Goal: Find contact information: Find contact information

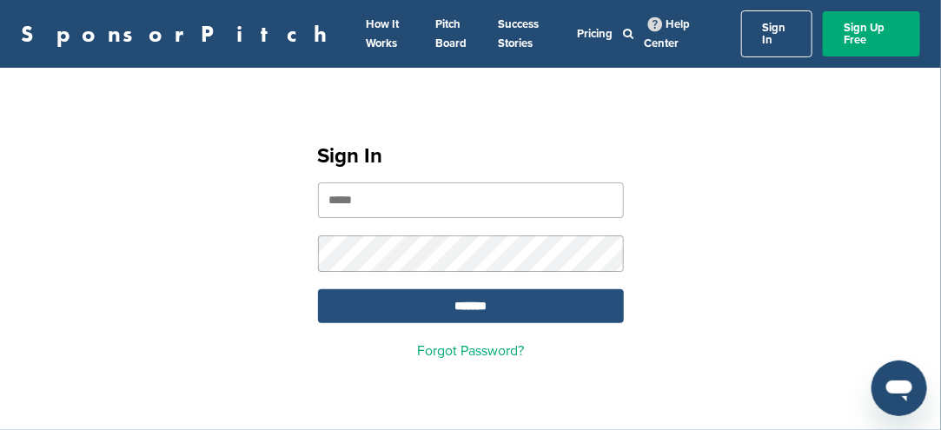
type input "**********"
click at [495, 300] on input "*******" at bounding box center [471, 306] width 306 height 34
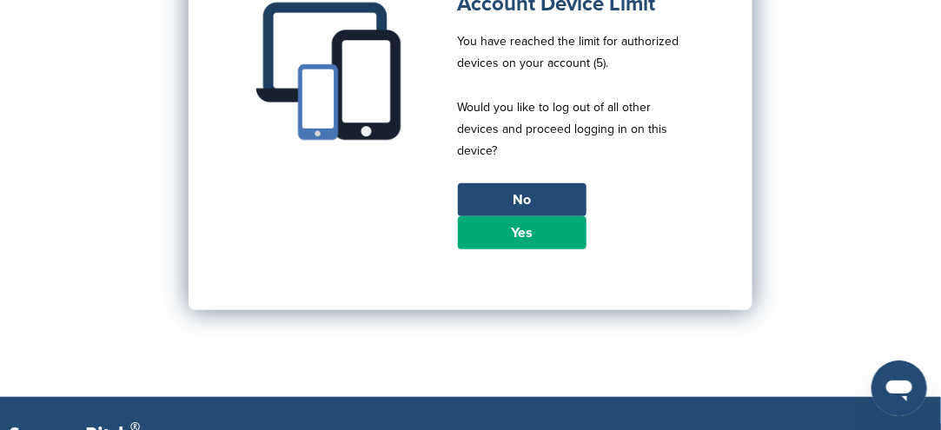
scroll to position [261, 0]
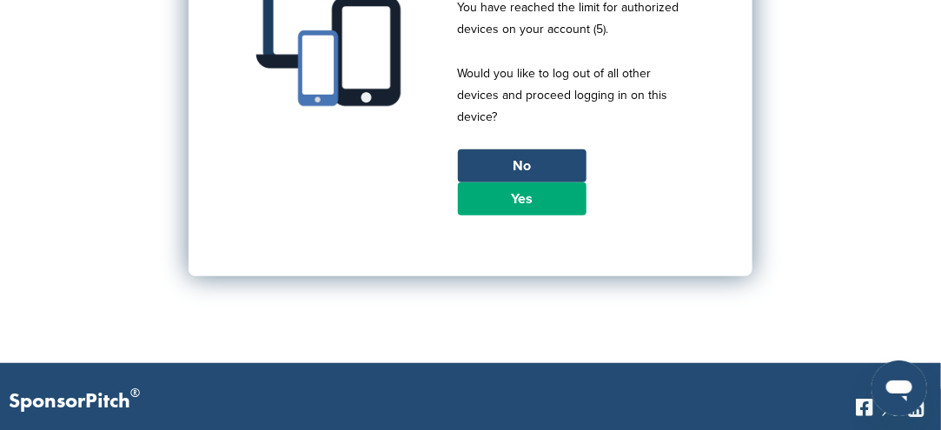
click at [528, 192] on link "Yes" at bounding box center [522, 199] width 129 height 33
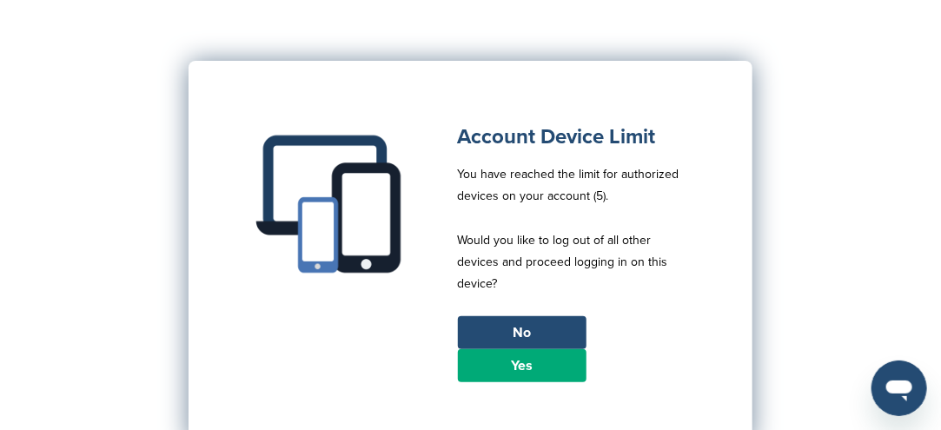
scroll to position [87, 0]
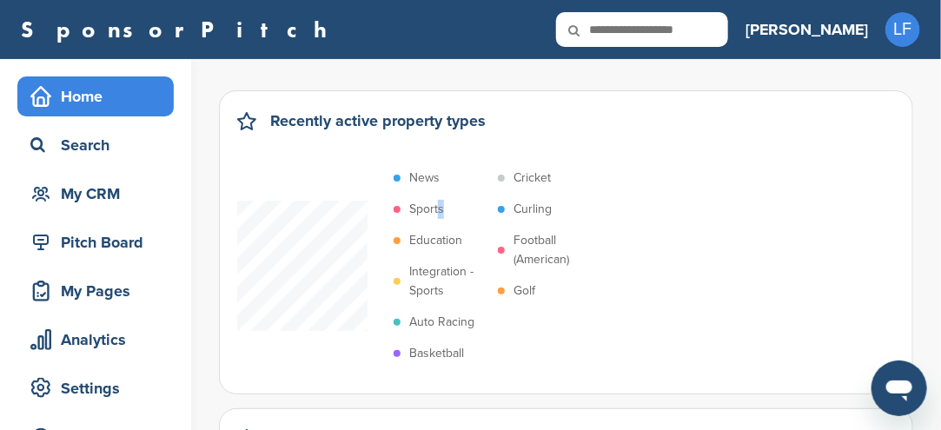
click at [442, 206] on p "Sports" at bounding box center [426, 209] width 35 height 19
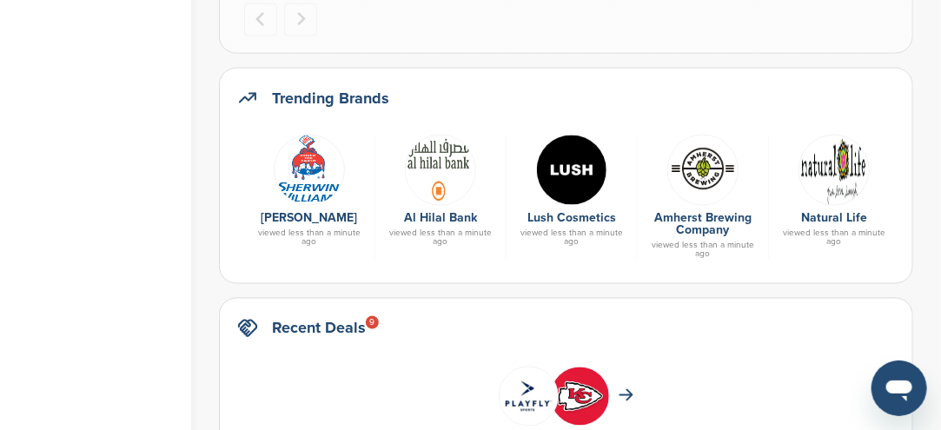
scroll to position [869, 0]
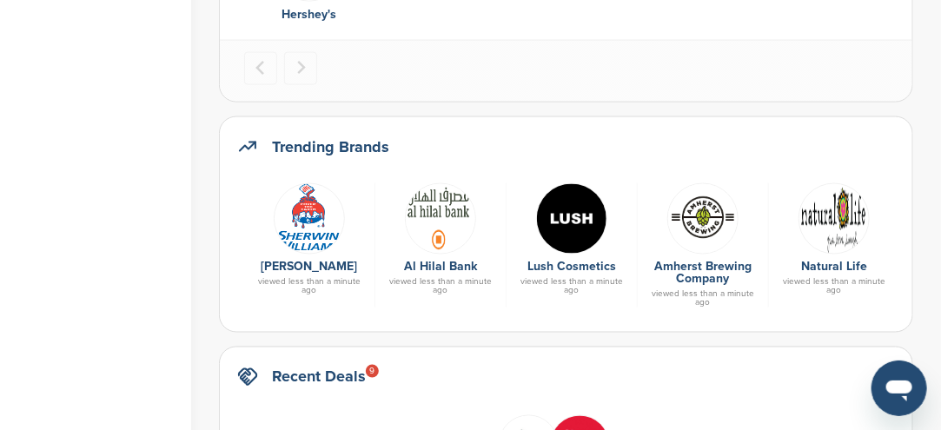
click at [435, 267] on link "Al Hilal Bank" at bounding box center [440, 267] width 73 height 15
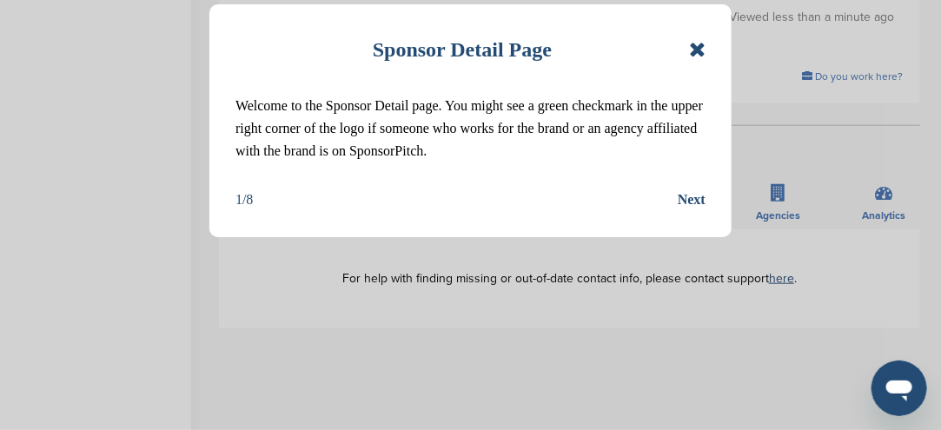
scroll to position [435, 0]
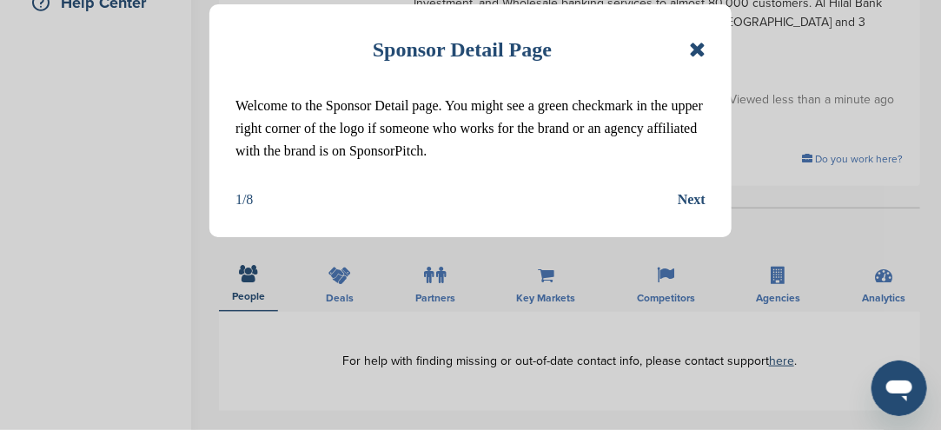
click at [704, 56] on icon at bounding box center [697, 49] width 17 height 21
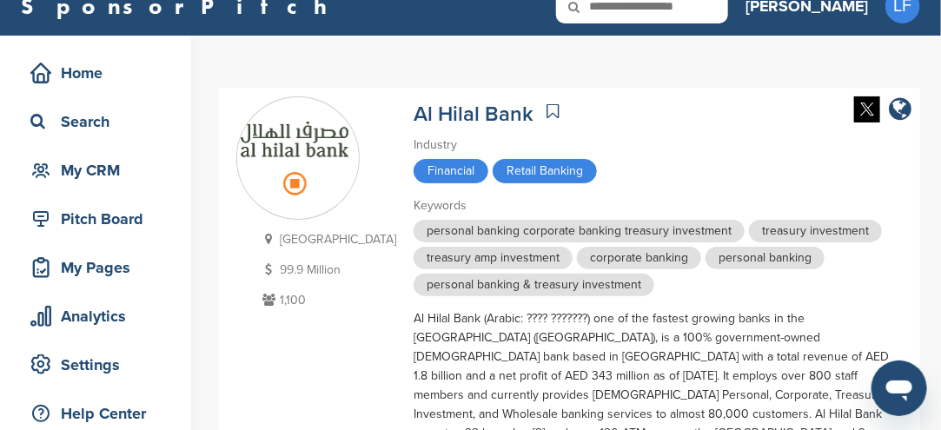
scroll to position [0, 0]
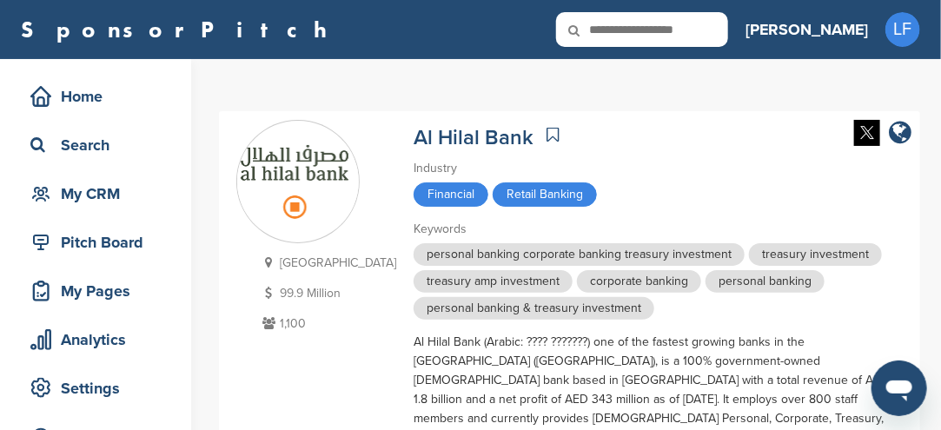
click at [717, 32] on input "text" at bounding box center [642, 29] width 172 height 35
click at [720, 27] on input "text" at bounding box center [642, 29] width 172 height 35
click at [719, 28] on input "text" at bounding box center [642, 29] width 172 height 35
click at [718, 30] on input "text" at bounding box center [642, 29] width 172 height 35
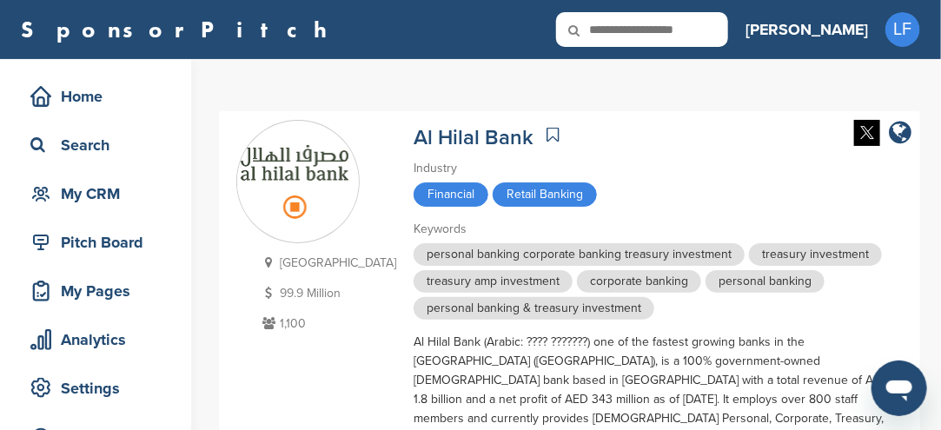
click at [728, 28] on input "text" at bounding box center [642, 29] width 172 height 35
click at [728, 33] on input "text" at bounding box center [642, 29] width 172 height 35
type input "*********"
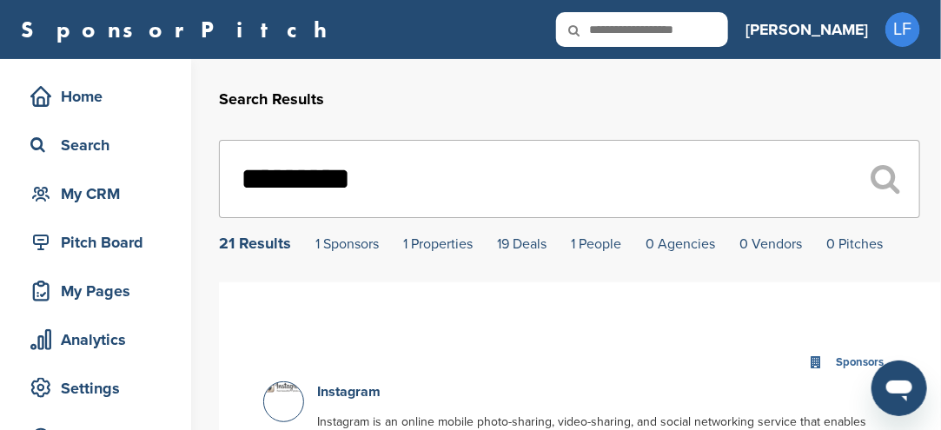
click at [269, 248] on div "21 Results" at bounding box center [255, 244] width 72 height 16
click at [285, 246] on div "21 Results" at bounding box center [255, 244] width 72 height 16
click at [289, 246] on div "21 Results" at bounding box center [255, 244] width 72 height 16
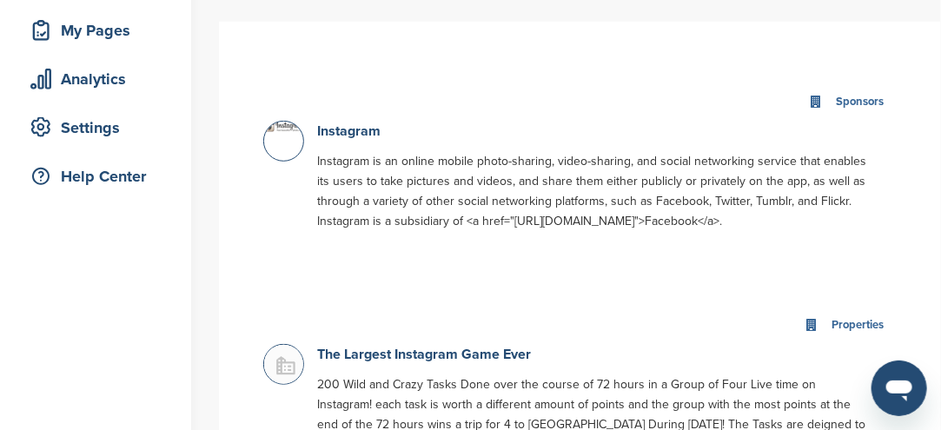
scroll to position [174, 0]
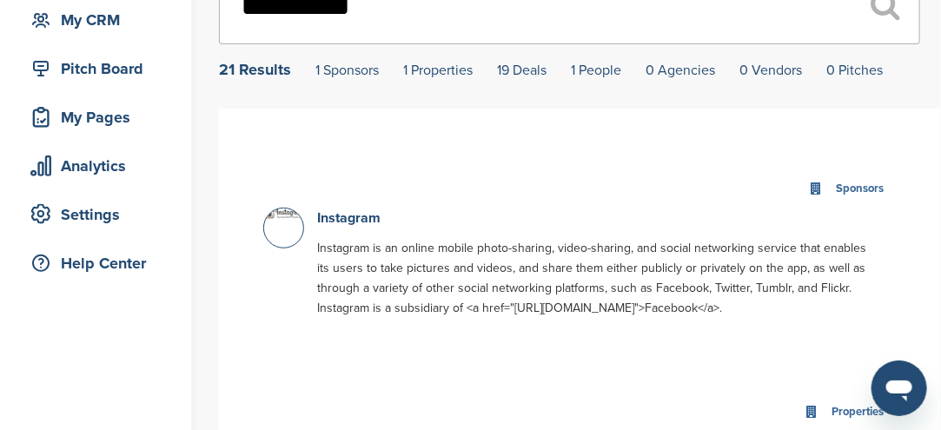
click at [290, 233] on div at bounding box center [283, 228] width 41 height 41
click at [293, 217] on img at bounding box center [285, 214] width 43 height 10
click at [354, 219] on link "Instagram" at bounding box center [348, 217] width 63 height 17
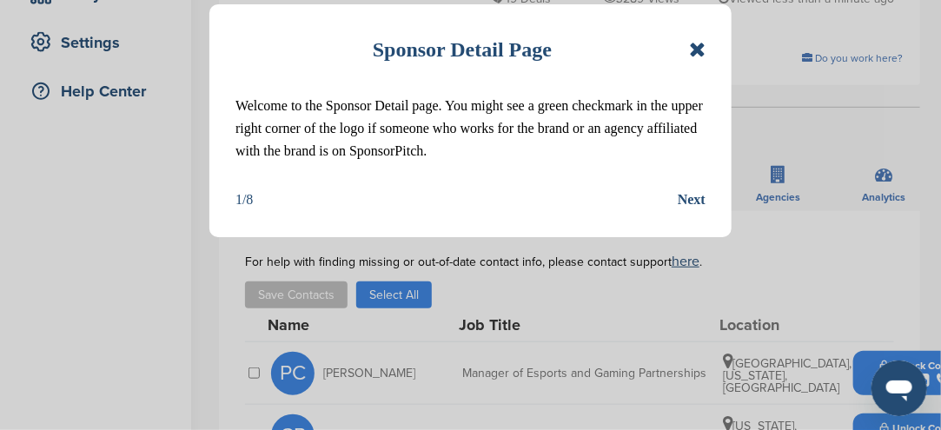
scroll to position [348, 0]
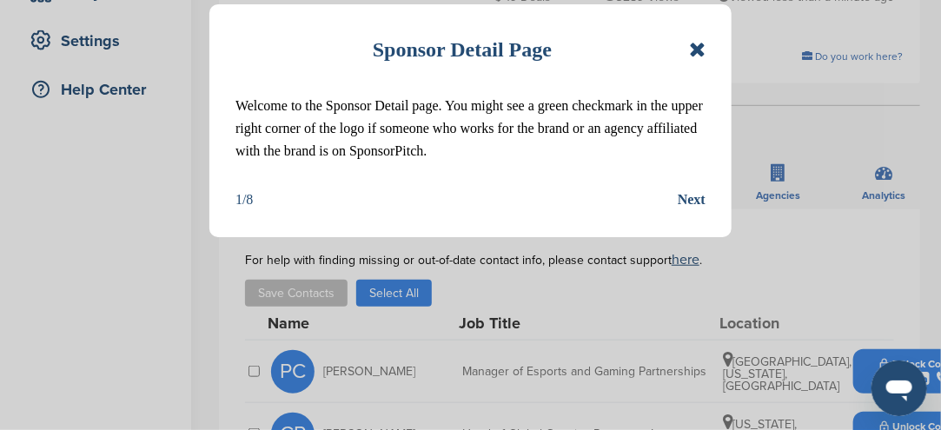
click at [694, 41] on icon at bounding box center [697, 49] width 17 height 21
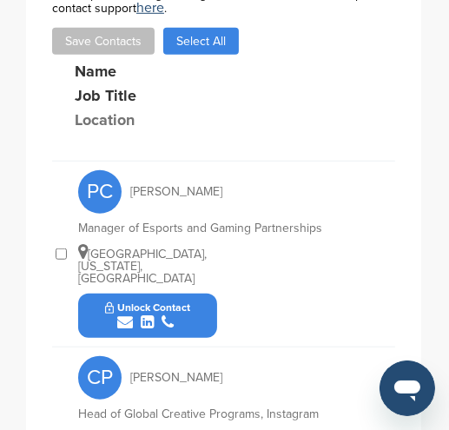
scroll to position [695, 0]
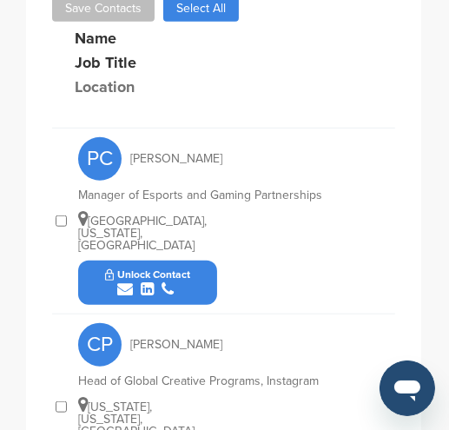
click at [192, 256] on button "Unlock Contact" at bounding box center [148, 282] width 128 height 52
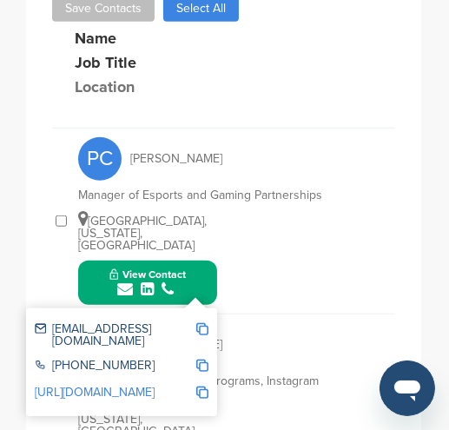
click at [206, 323] on img at bounding box center [202, 329] width 12 height 12
